Goal: Check status: Check status

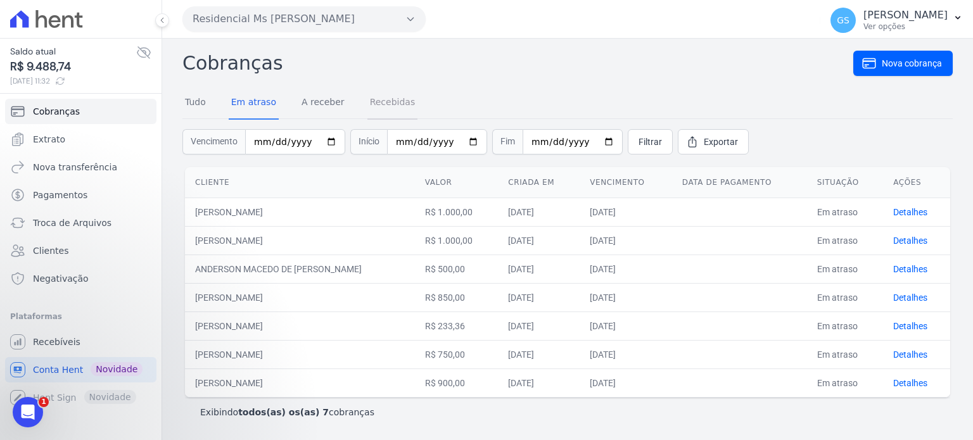
click at [368, 102] on link "Recebidas" at bounding box center [393, 103] width 51 height 33
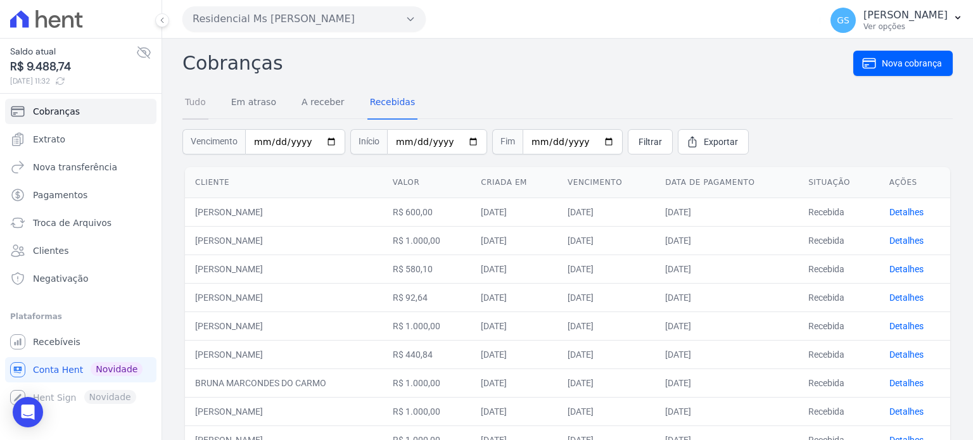
click at [201, 106] on link "Tudo" at bounding box center [195, 103] width 26 height 33
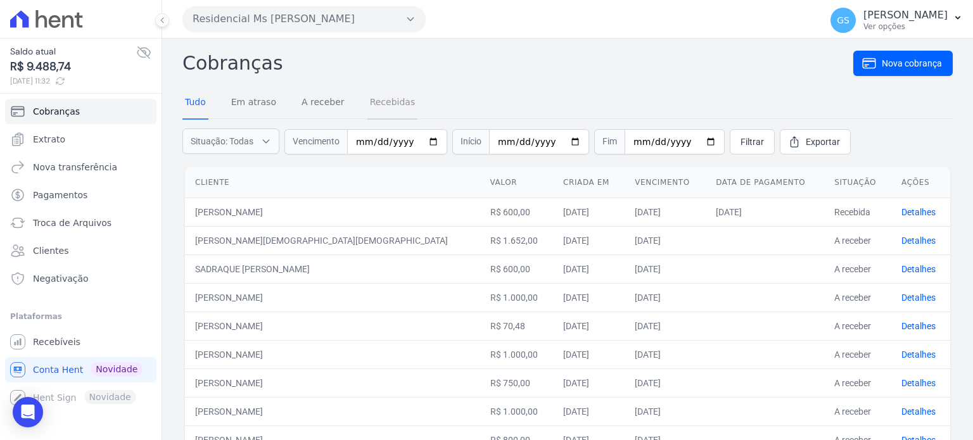
click at [386, 104] on link "Recebidas" at bounding box center [393, 103] width 51 height 33
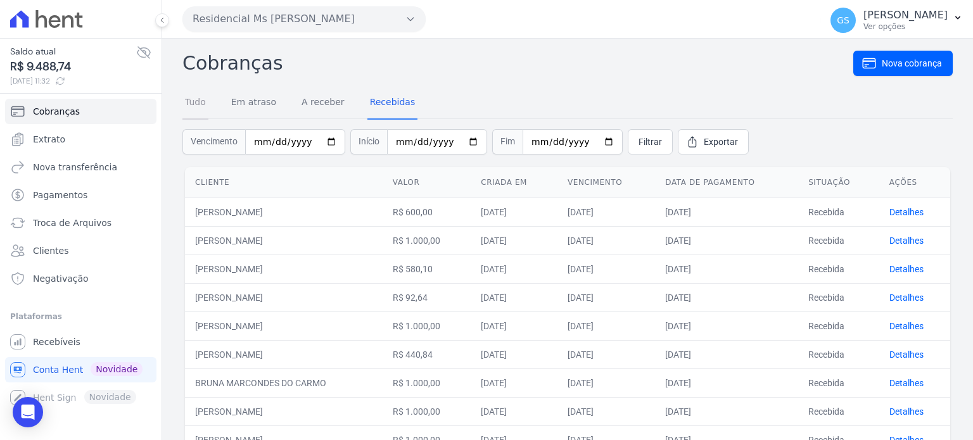
click at [196, 98] on link "Tudo" at bounding box center [195, 103] width 26 height 33
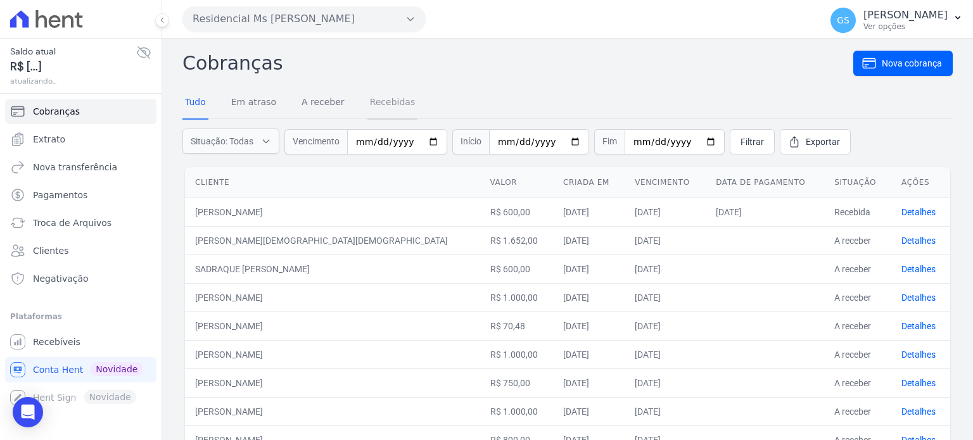
click at [368, 103] on link "Recebidas" at bounding box center [393, 103] width 51 height 33
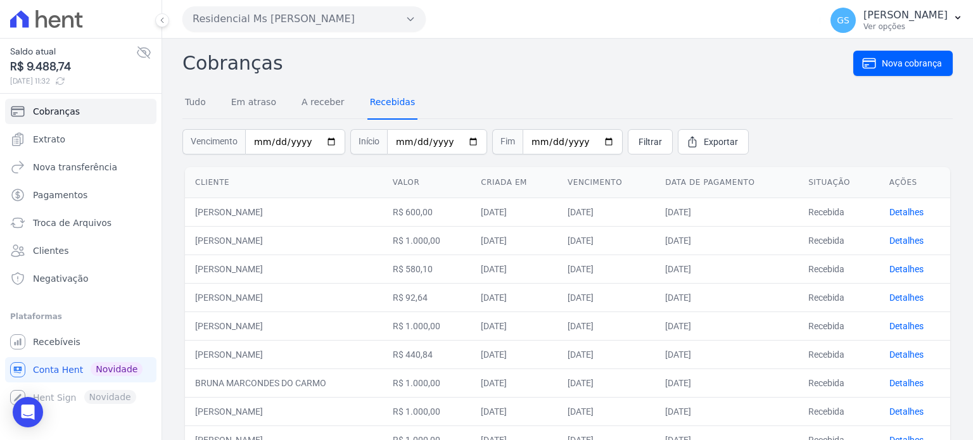
click at [378, 101] on link "Recebidas" at bounding box center [393, 103] width 51 height 33
